Goal: Use online tool/utility

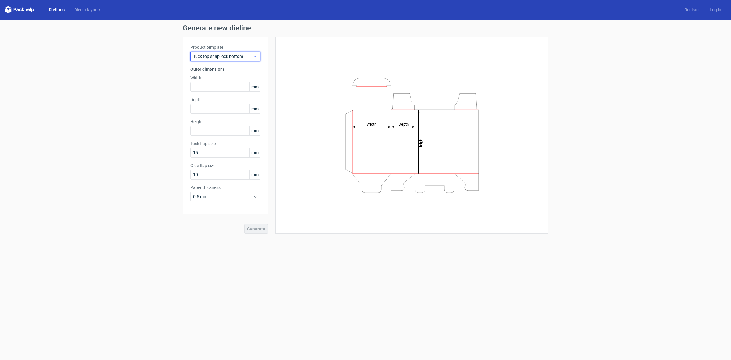
click at [231, 52] on div "Tuck top snap lock bottom" at bounding box center [225, 56] width 70 height 10
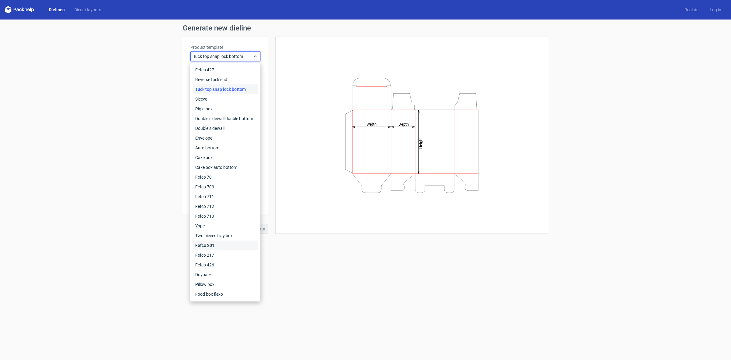
click at [213, 247] on div "Fefco 201" at bounding box center [225, 245] width 65 height 10
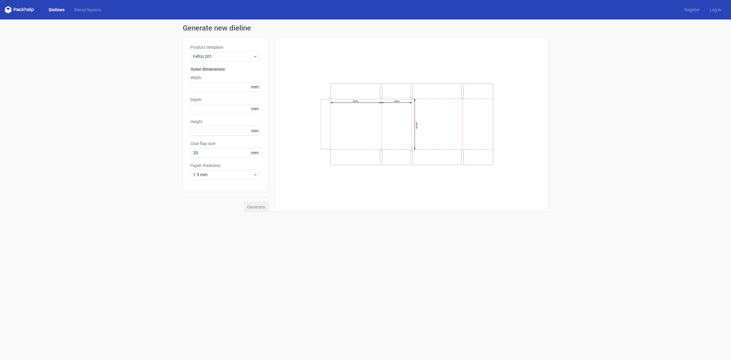
click at [537, 242] on form "Generate new dieline Product template Fefco 201 Outer dimensions Width mm Depth…" at bounding box center [365, 189] width 731 height 340
click at [203, 130] on input "text" at bounding box center [225, 131] width 70 height 10
click at [204, 107] on input "text" at bounding box center [225, 109] width 70 height 10
click at [204, 89] on input "text" at bounding box center [225, 87] width 70 height 10
click at [227, 176] on span "1.5 mm" at bounding box center [223, 175] width 60 height 6
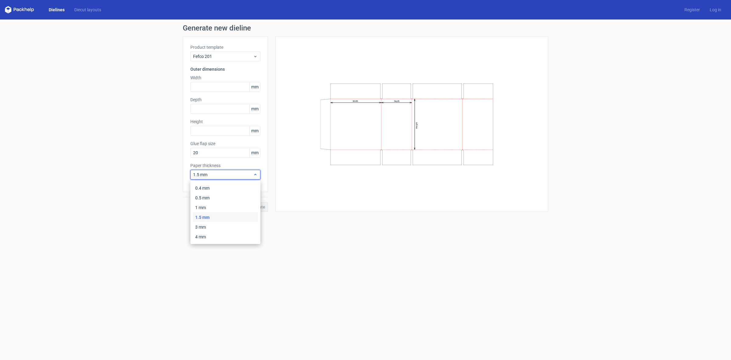
click at [227, 176] on span "1.5 mm" at bounding box center [223, 175] width 60 height 6
click at [209, 156] on input "20" at bounding box center [225, 153] width 70 height 10
click at [157, 150] on div "Generate new dieline Product template Fefco 201 Outer dimensions Width mm Depth…" at bounding box center [365, 117] width 731 height 197
click at [195, 154] on input "20" at bounding box center [225, 153] width 70 height 10
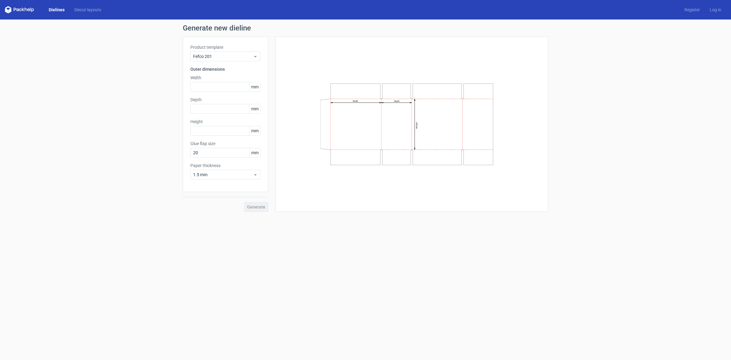
click at [169, 145] on div "Generate new dieline Product template Fefco 201 Outer dimensions Width mm Depth…" at bounding box center [365, 117] width 731 height 197
